Goal: Task Accomplishment & Management: Use online tool/utility

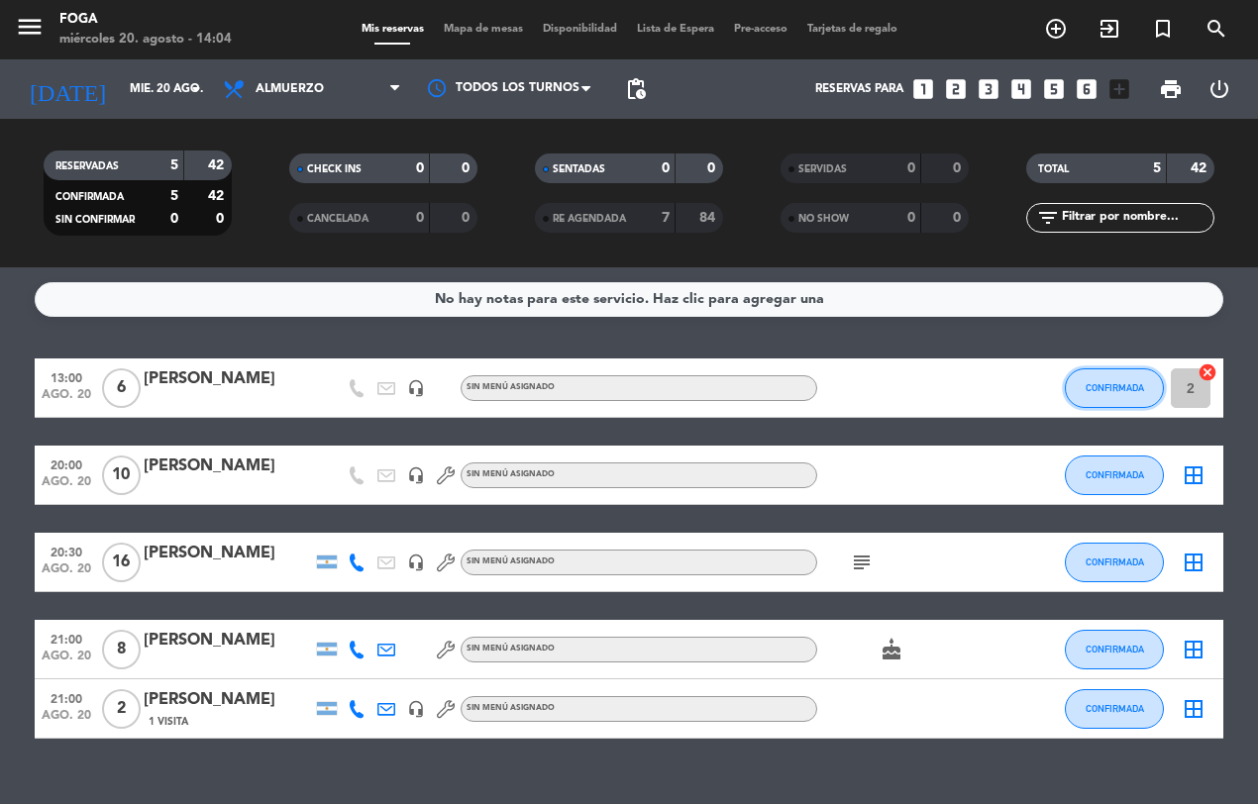
click at [1137, 384] on span "CONFIRMADA" at bounding box center [1115, 387] width 58 height 11
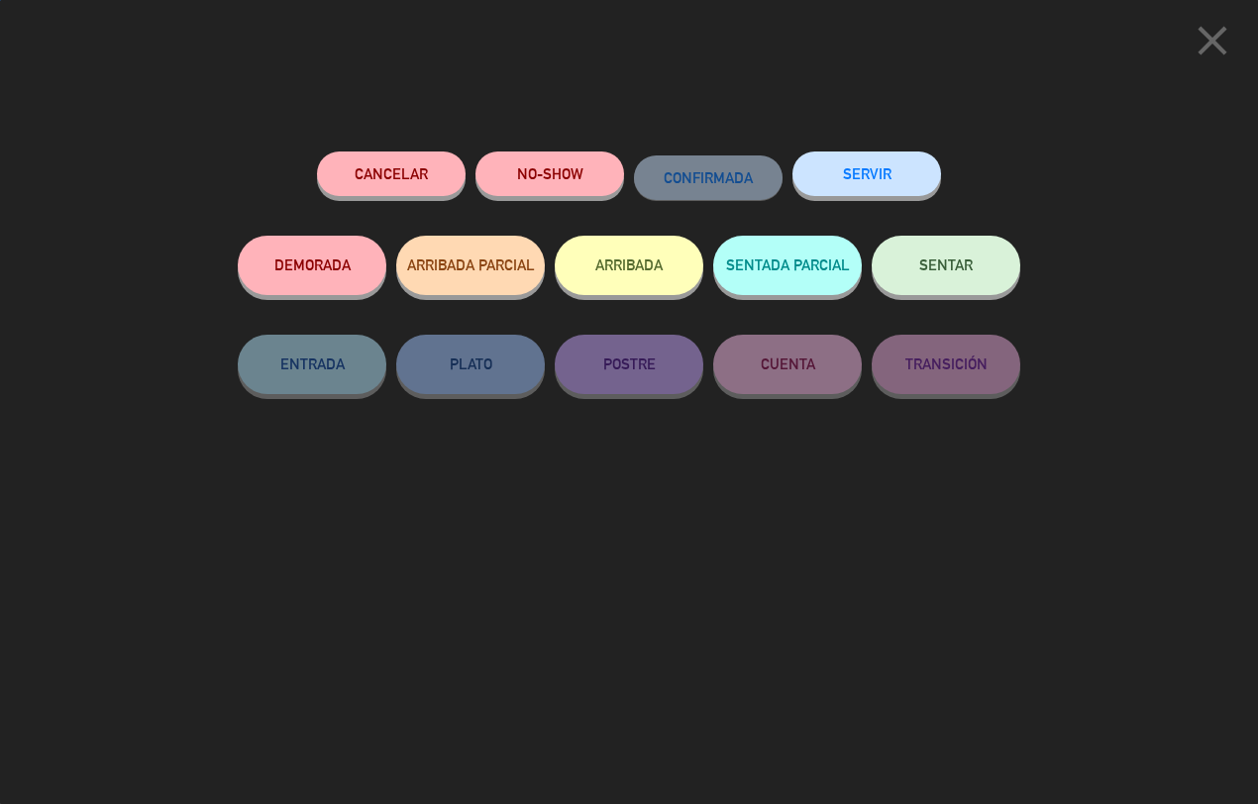
click at [966, 253] on button "SENTAR" at bounding box center [946, 265] width 149 height 59
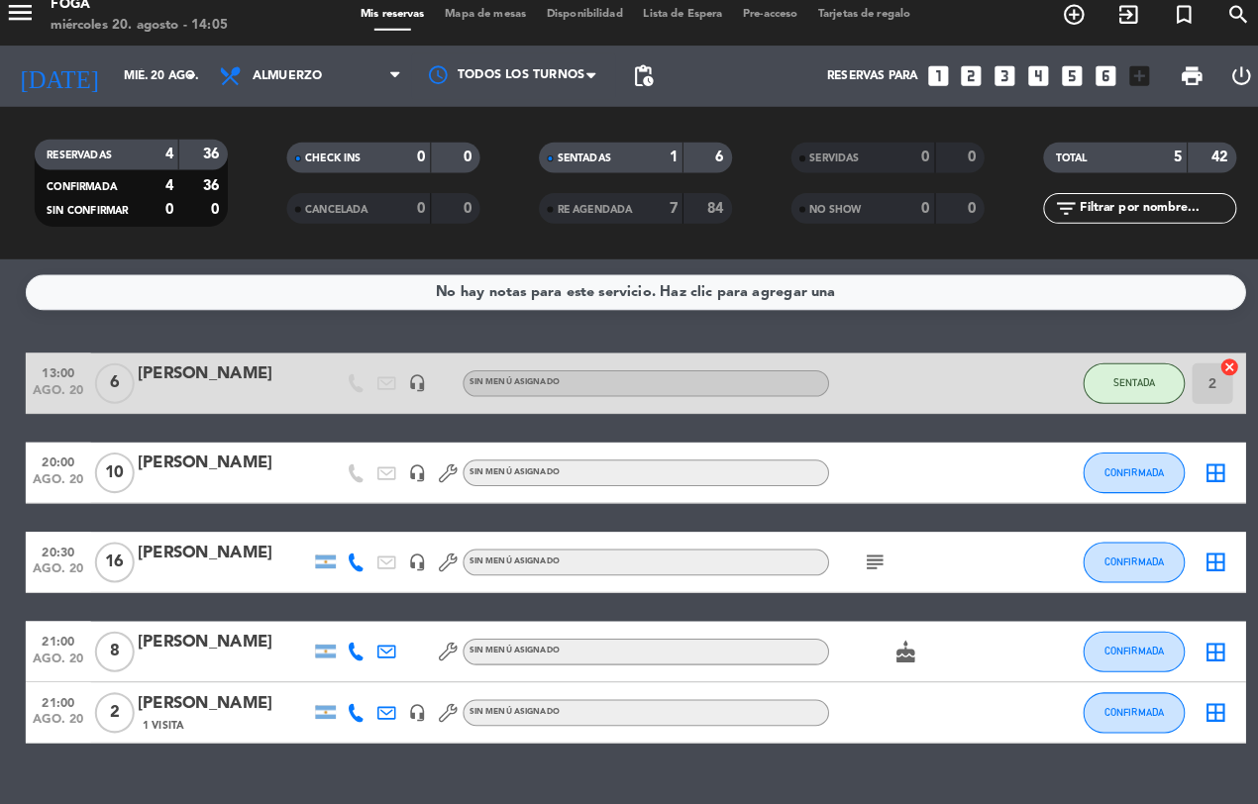
click at [917, 287] on div "No hay notas para este servicio. Haz clic para agregar una" at bounding box center [629, 299] width 1189 height 35
